Goal: Information Seeking & Learning: Find specific fact

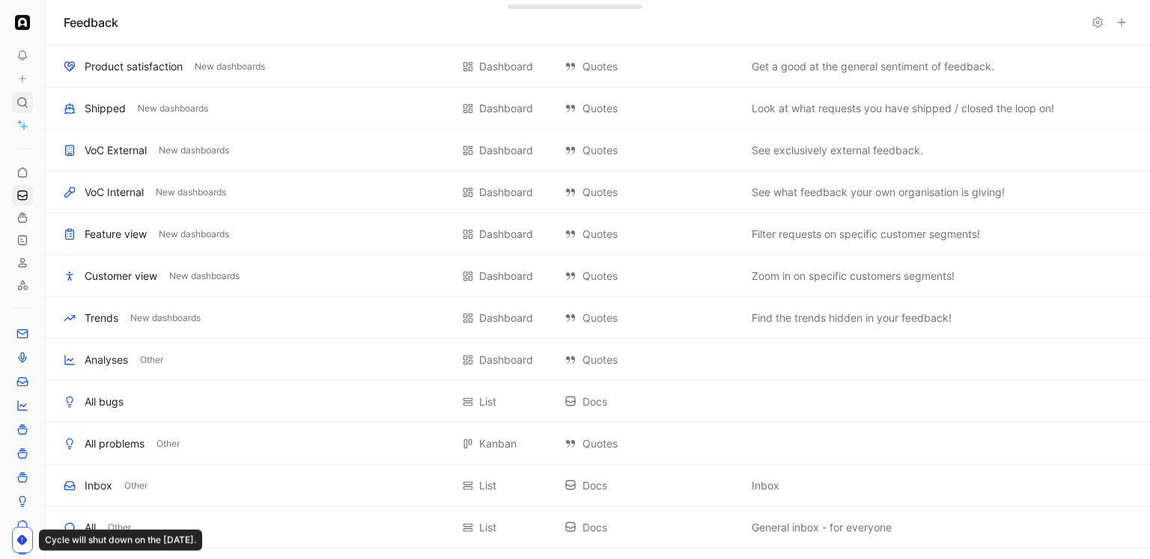
click at [28, 97] on icon at bounding box center [22, 103] width 12 height 12
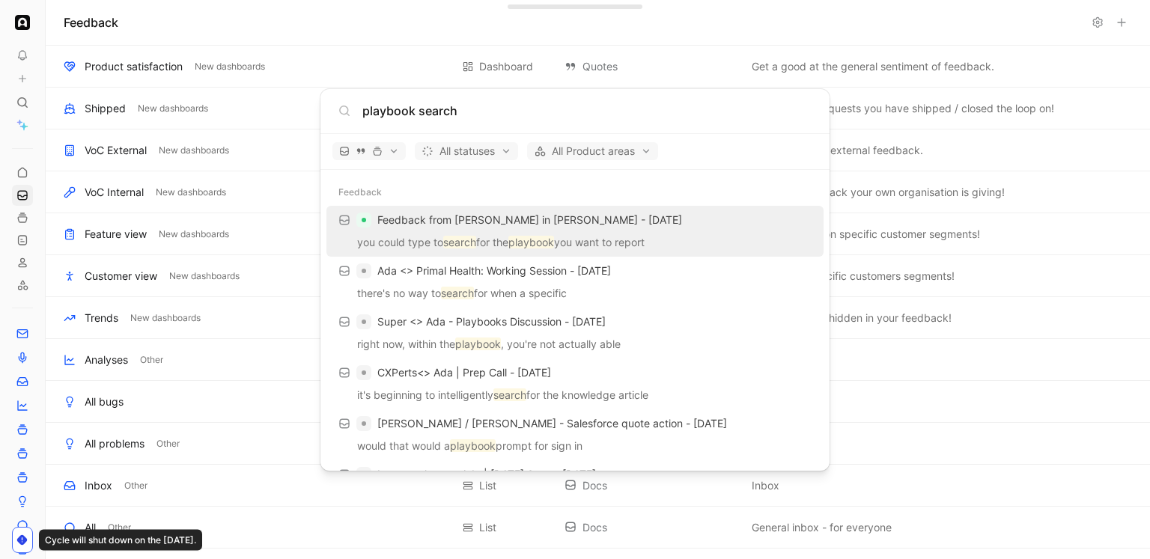
type input "playbook search"
click at [428, 237] on p "you could type to search for the playbook you want to report" at bounding box center [575, 245] width 488 height 22
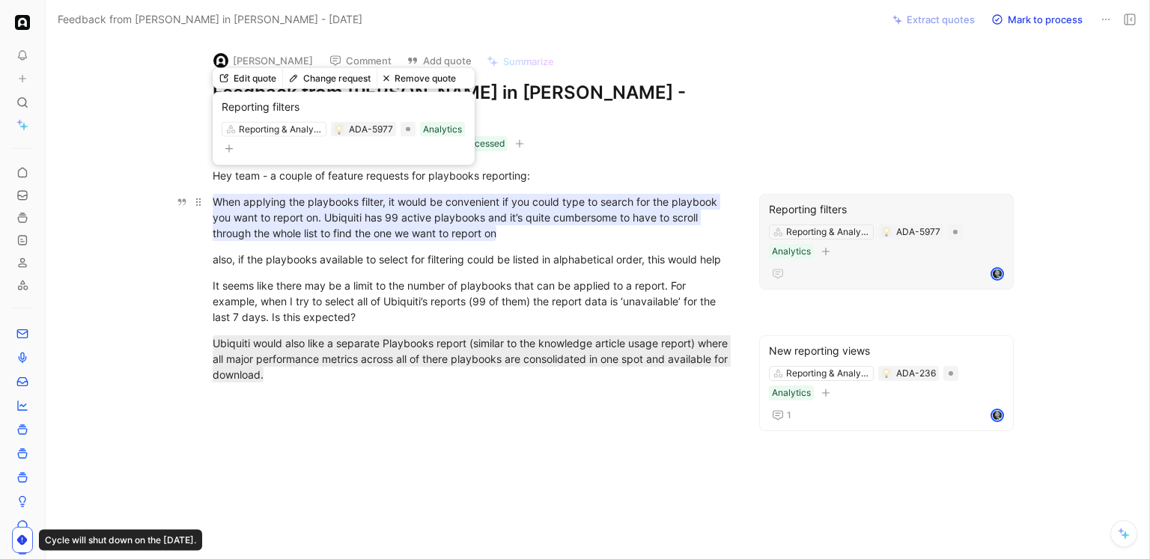
click at [378, 198] on mark "When applying the playbooks filter, it would be convenient if you could type to…" at bounding box center [467, 217] width 508 height 47
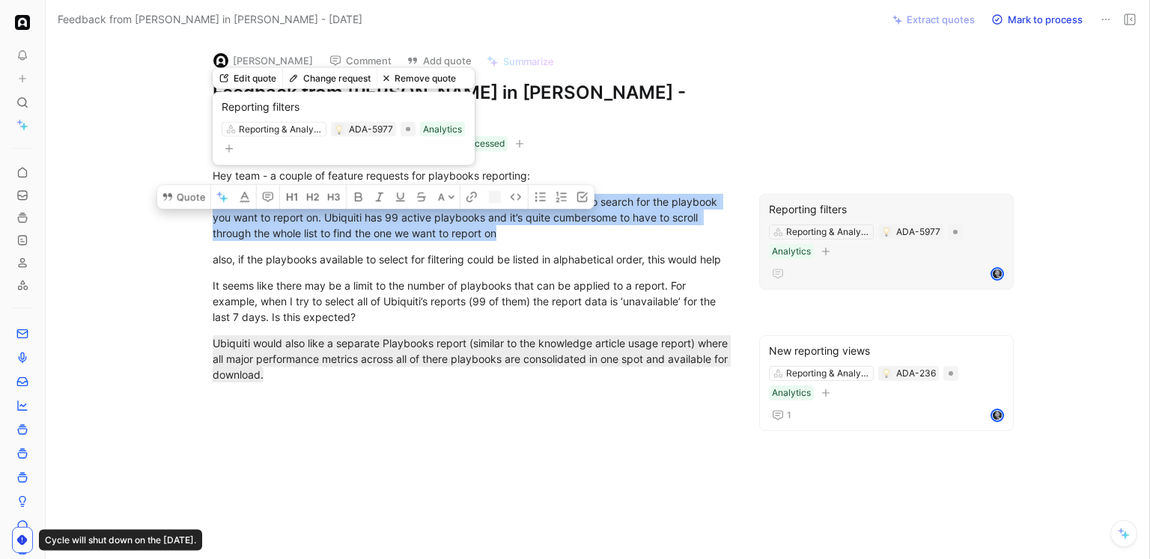
click at [378, 198] on mark "When applying the playbooks filter, it would be convenient if you could type to…" at bounding box center [467, 217] width 508 height 47
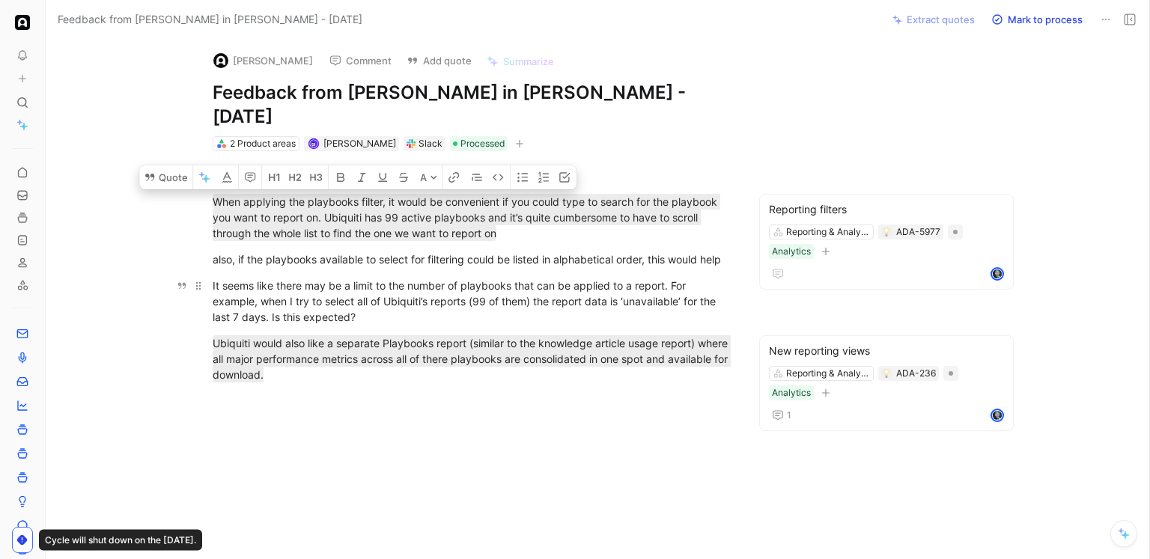
click at [379, 278] on div "It seems like there may be a limit to the number of playbooks that can be appli…" at bounding box center [472, 301] width 518 height 47
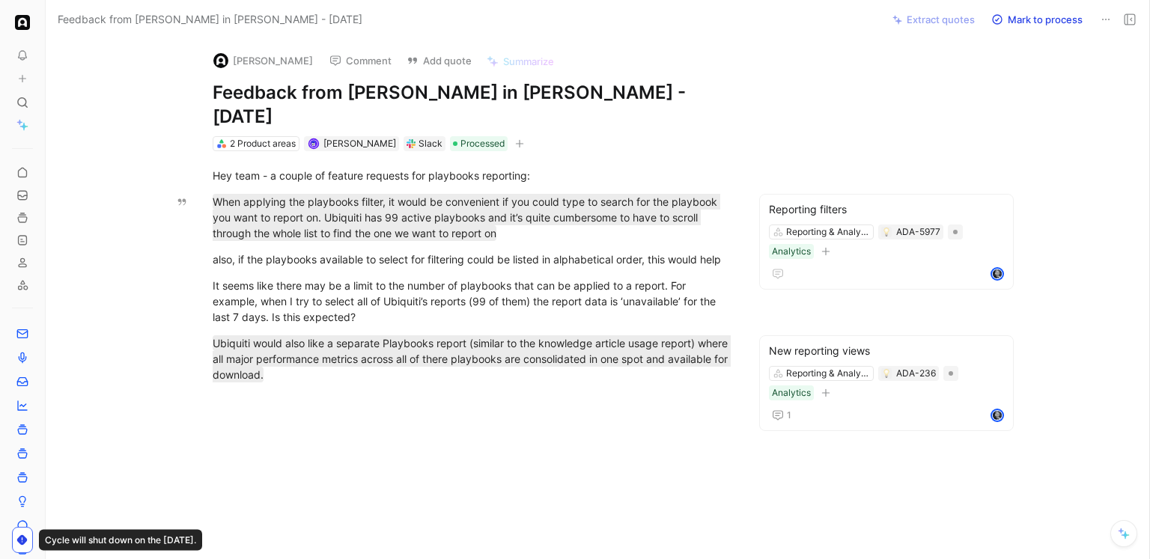
click at [1111, 21] on icon at bounding box center [1106, 19] width 12 height 12
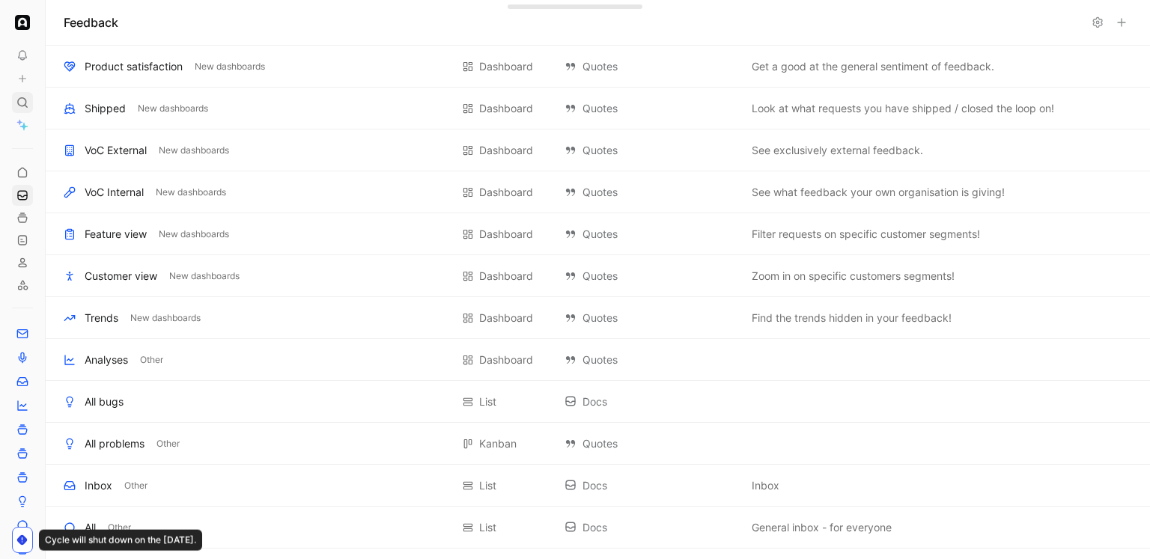
click at [19, 100] on icon at bounding box center [22, 103] width 12 height 12
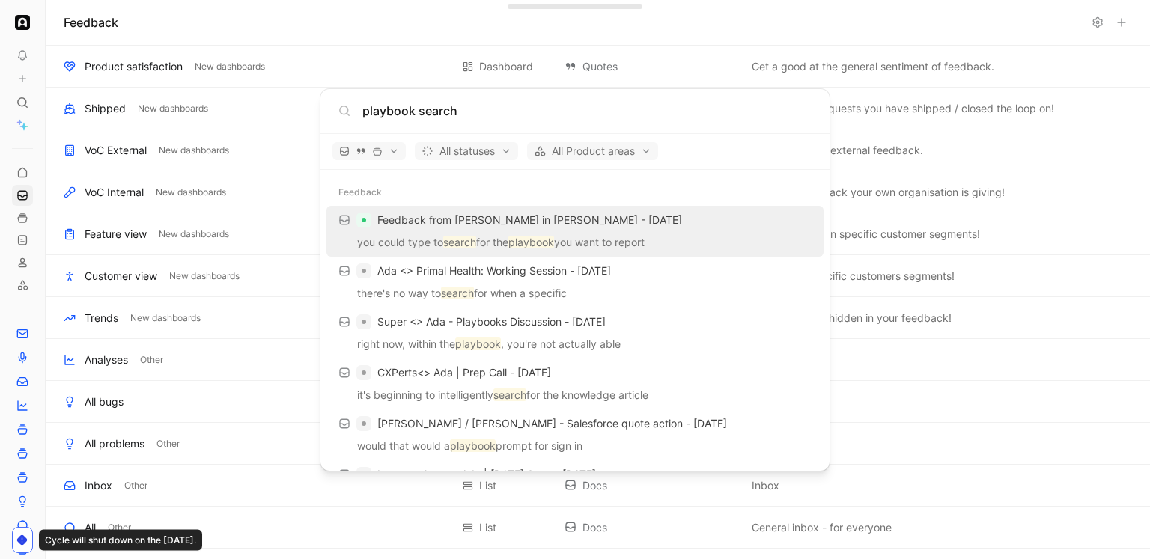
type input "playbook search"
click at [455, 235] on p "you could type to search for the playbook you want to report" at bounding box center [575, 245] width 488 height 22
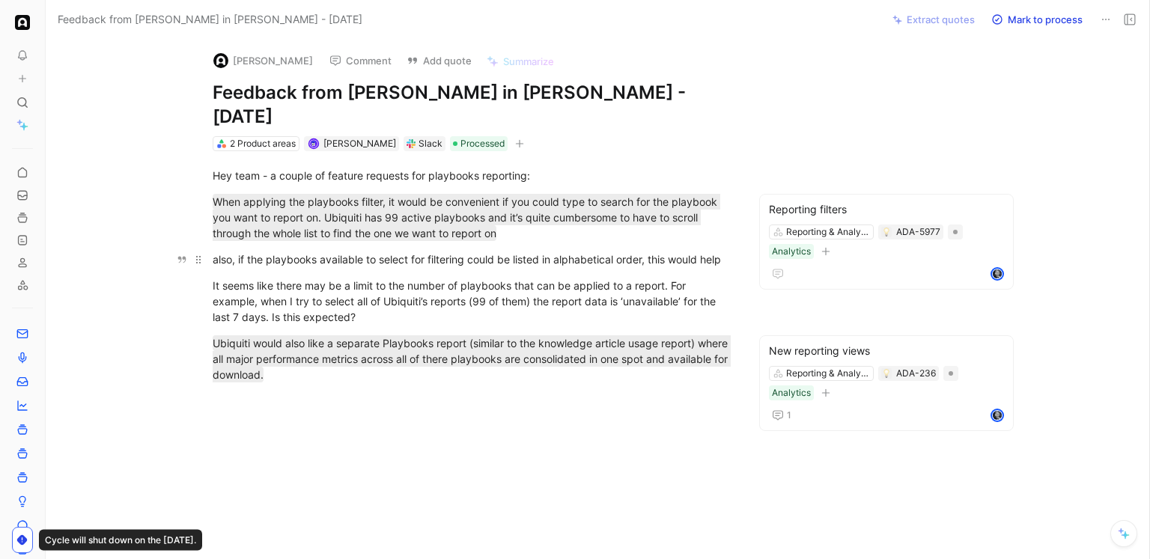
click at [452, 247] on p "also, if the playbooks available to select for filtering could be listed in alp…" at bounding box center [471, 259] width 575 height 25
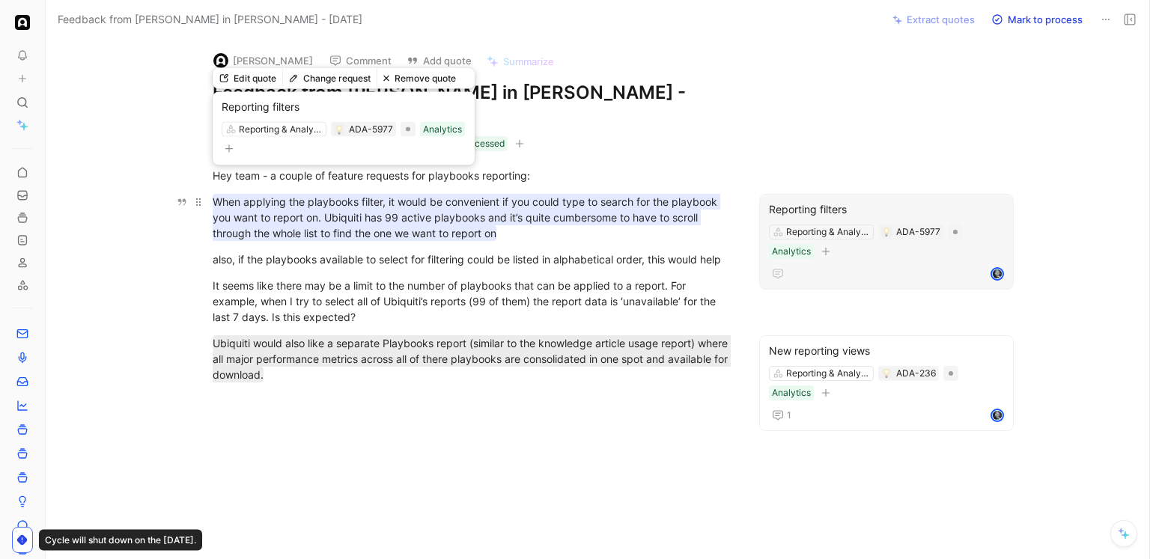
click at [413, 198] on mark "When applying the playbooks filter, it would be convenient if you could type to…" at bounding box center [467, 217] width 508 height 47
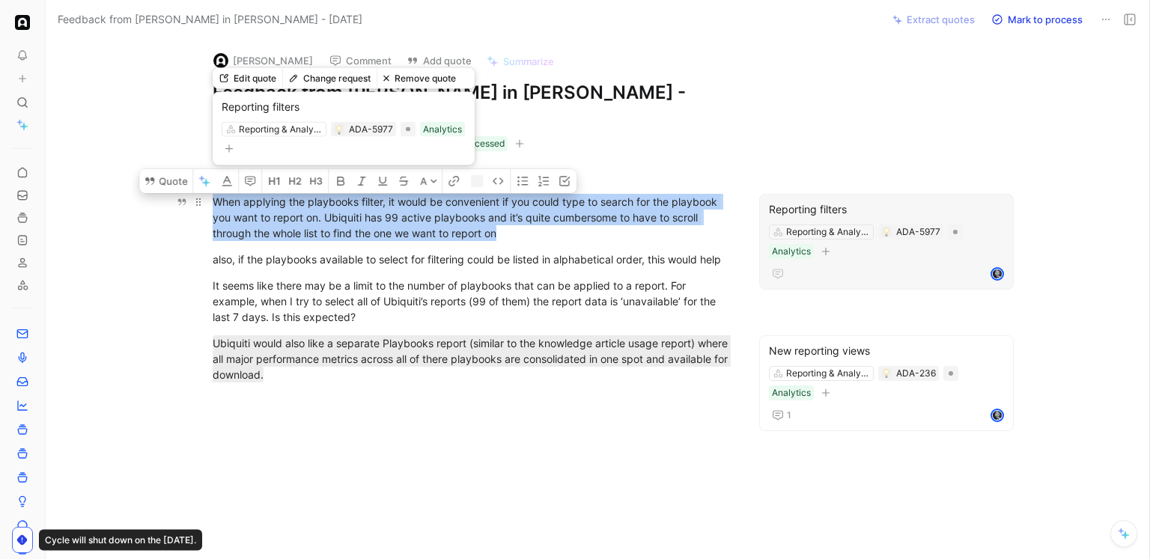
click at [413, 198] on mark "When applying the playbooks filter, it would be convenient if you could type to…" at bounding box center [467, 217] width 508 height 47
copy mark "When applying the playbooks filter, it would be convenient if you could type to…"
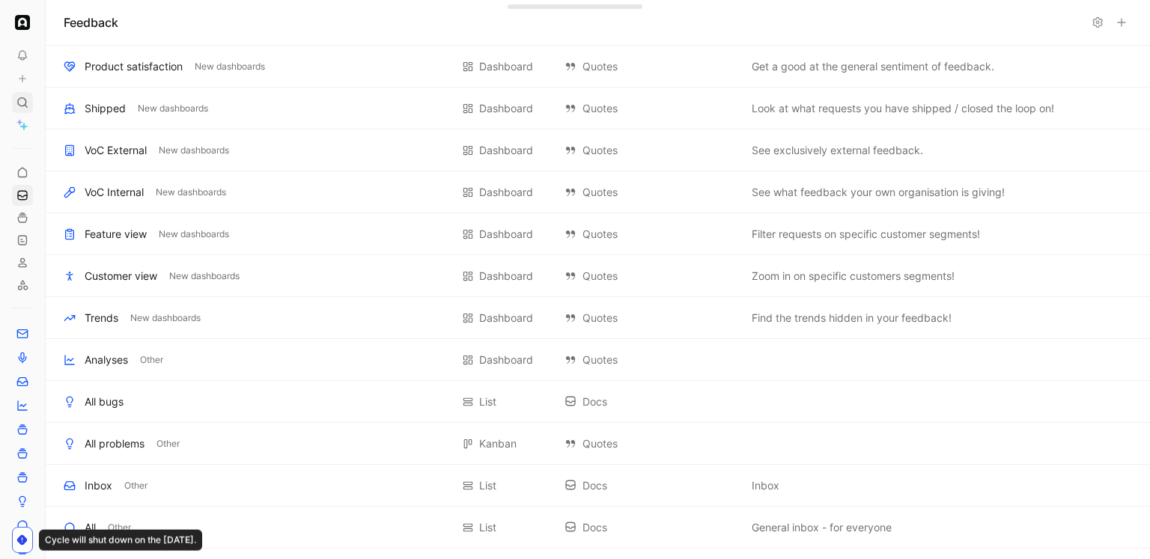
click at [22, 104] on icon at bounding box center [22, 103] width 12 height 12
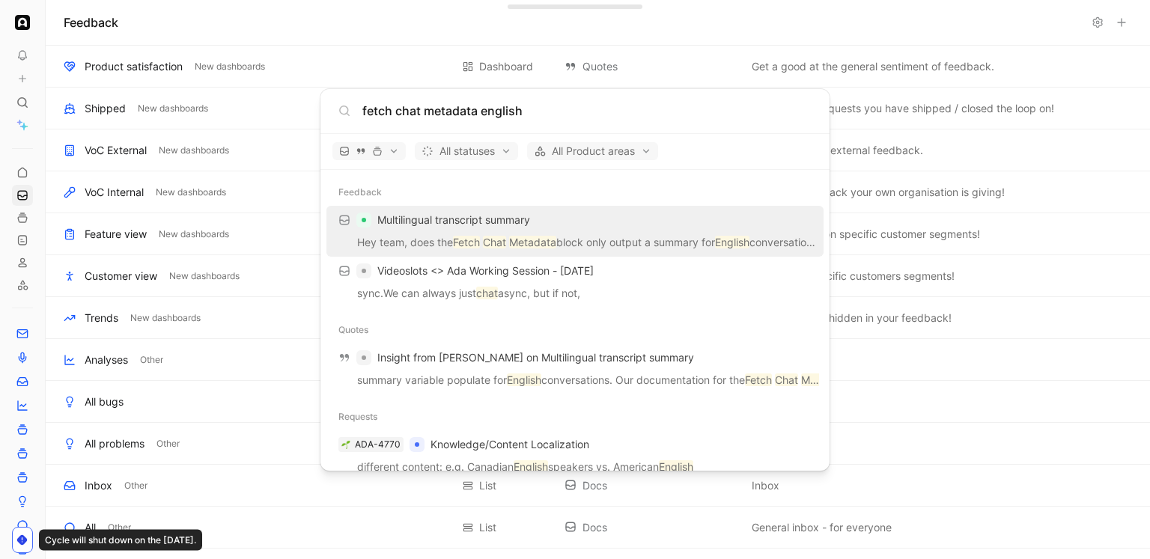
type input "fetch chat metadata english"
click at [456, 234] on p "Hey team, does the Fetch Chat Metadata block only output a summary for English …" at bounding box center [575, 245] width 488 height 22
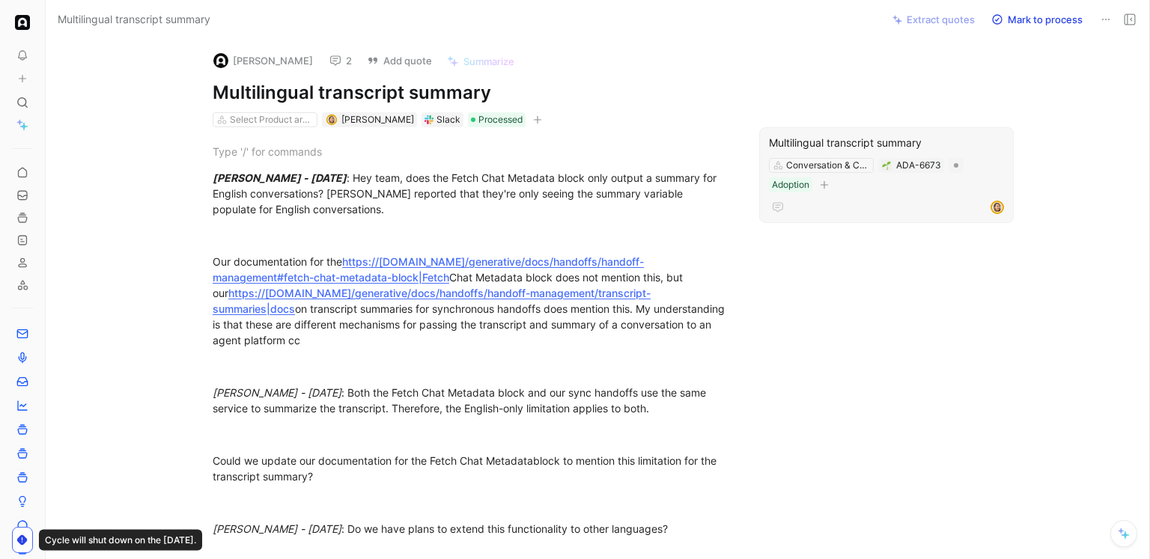
click at [824, 145] on div "Multilingual transcript summary" at bounding box center [886, 143] width 235 height 18
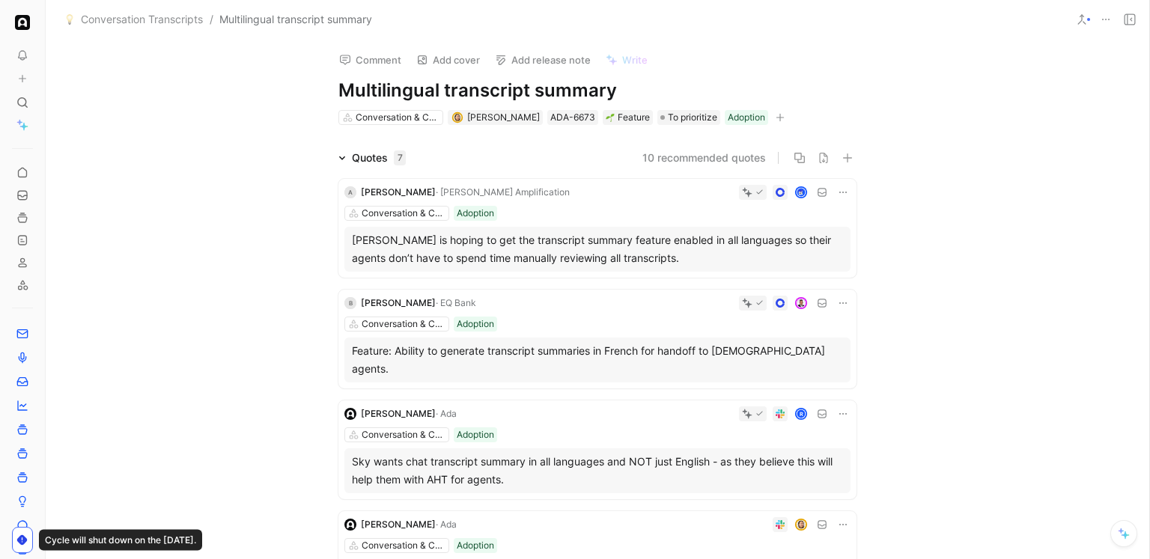
click at [622, 203] on div "A [PERSON_NAME] · [PERSON_NAME] Amplification Conversation & Channel Management…" at bounding box center [597, 228] width 518 height 99
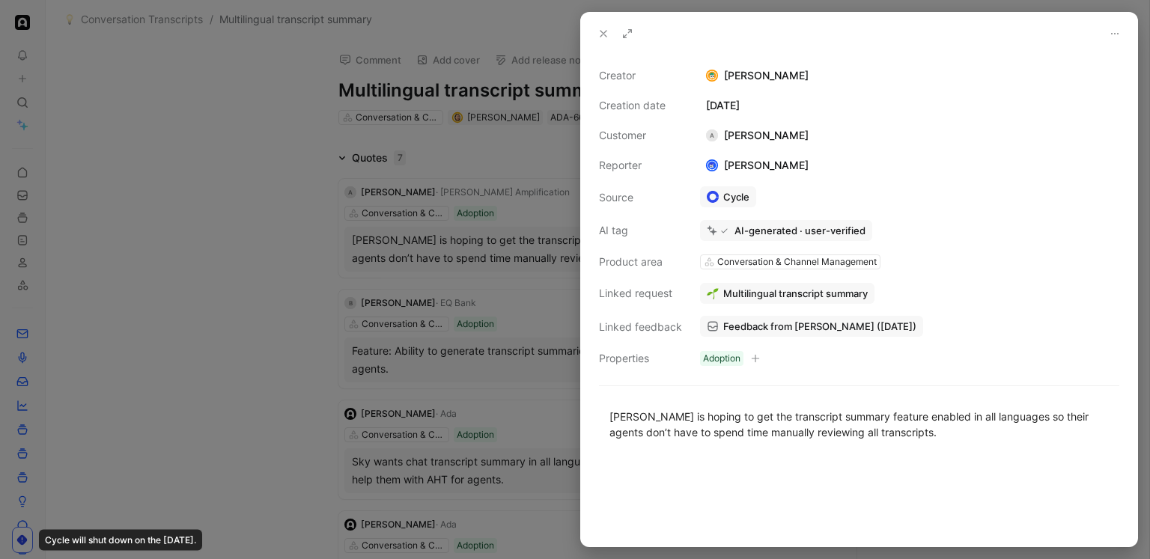
click at [480, 166] on div at bounding box center [575, 279] width 1150 height 559
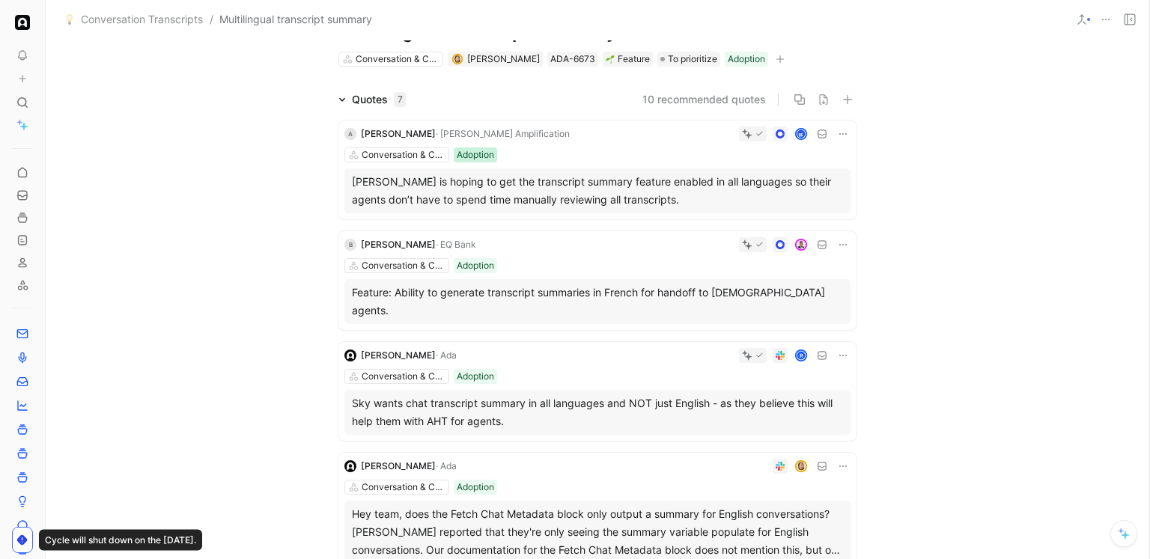
scroll to position [60, 0]
click at [595, 255] on div "B [PERSON_NAME] · EQ Bank Conversation & Channel Management Adoption Feature: A…" at bounding box center [597, 279] width 518 height 99
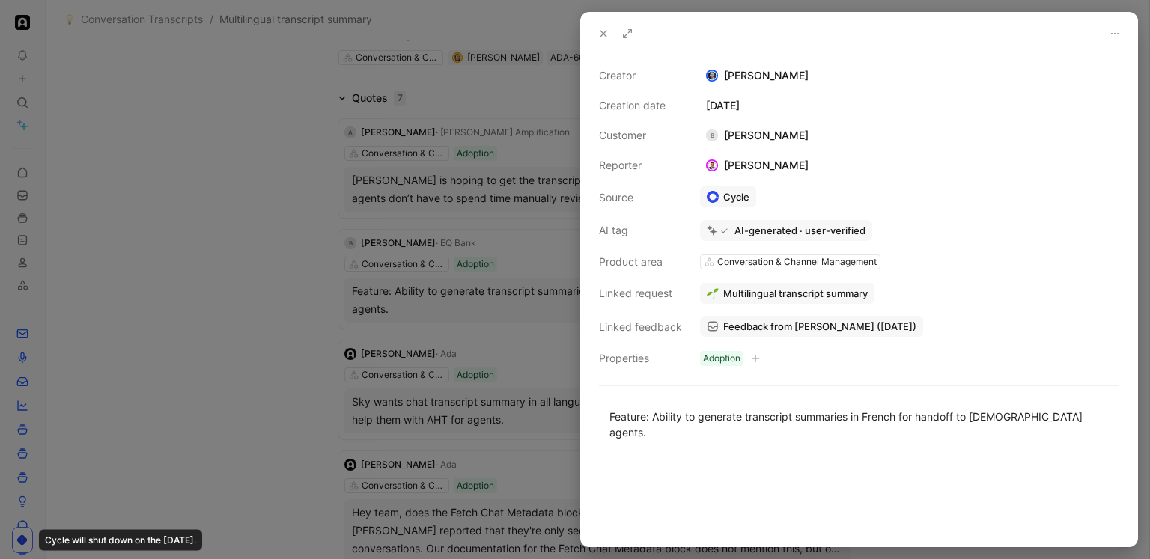
click at [526, 162] on div at bounding box center [575, 279] width 1150 height 559
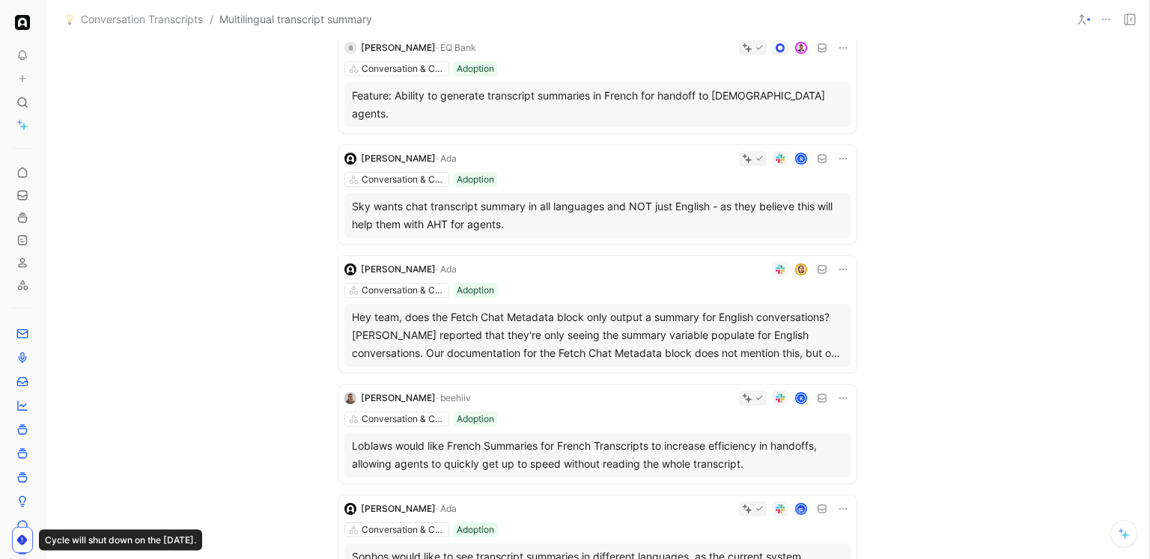
scroll to position [253, 0]
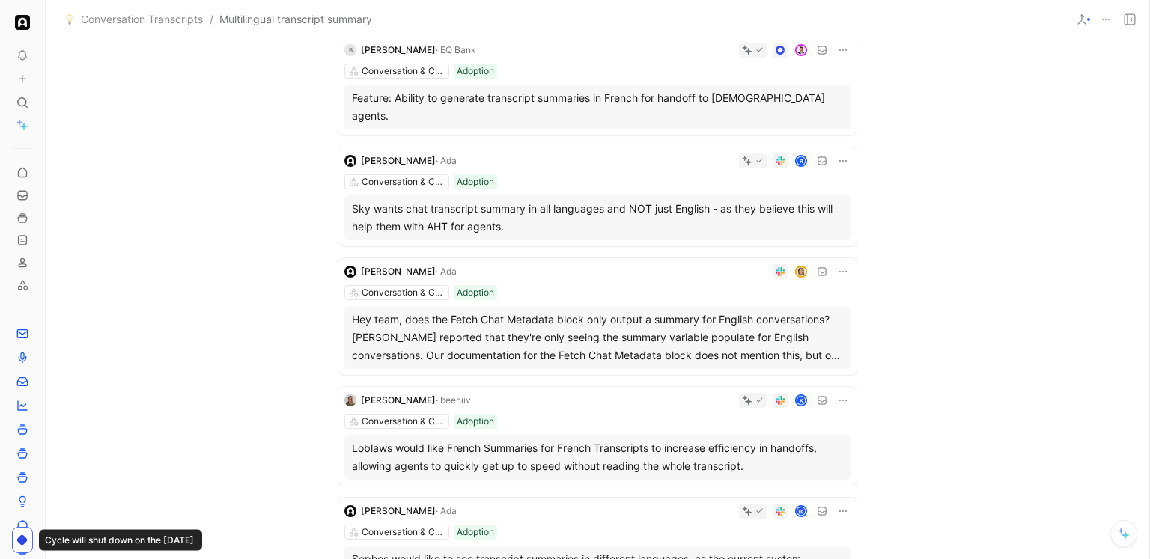
click at [580, 265] on div "[PERSON_NAME] Conversation & Channel Management Adoption Hey team, does the Fet…" at bounding box center [597, 316] width 518 height 117
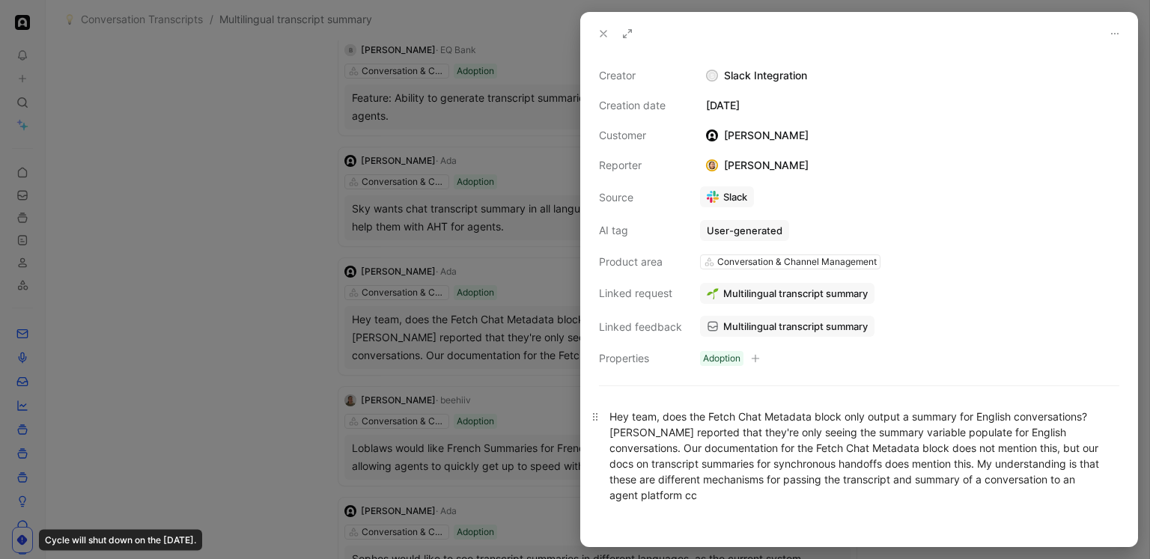
click at [583, 444] on p "Hey team, does the Fetch Chat Metadata block only output a summary for English …" at bounding box center [859, 455] width 556 height 103
click at [561, 404] on div at bounding box center [575, 279] width 1150 height 559
